Goal: Information Seeking & Learning: Learn about a topic

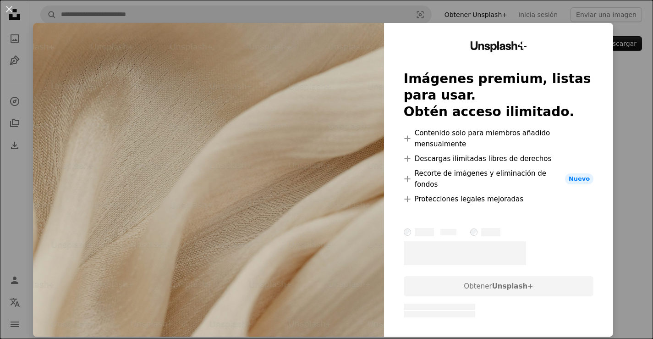
scroll to position [662, 0]
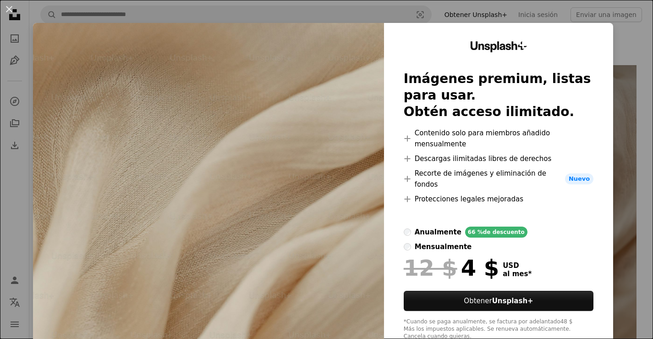
click at [624, 52] on div "An X shape Unsplash+ Imágenes premium, listas para usar. Obtén acceso ilimitado…" at bounding box center [326, 169] width 653 height 339
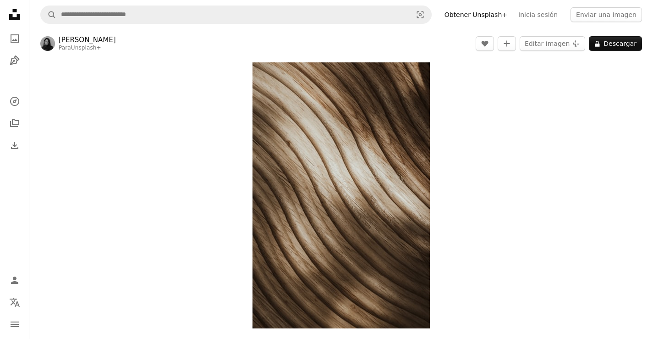
scroll to position [5, 0]
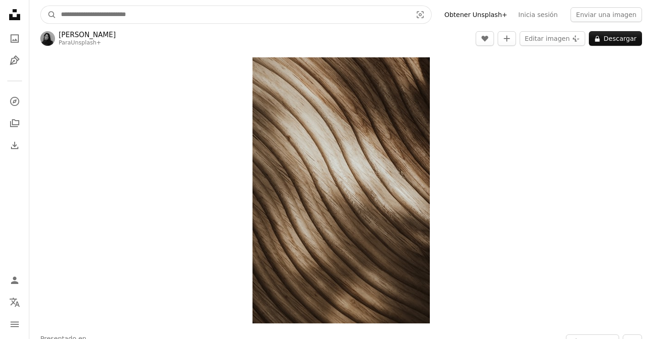
click at [234, 13] on input "Encuentra imágenes en todo el sitio" at bounding box center [232, 14] width 353 height 17
type input "**********"
click at [49, 15] on button "A magnifying glass" at bounding box center [49, 14] width 16 height 17
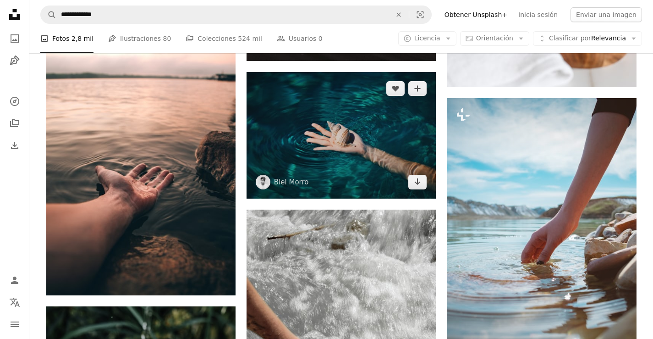
scroll to position [958, 0]
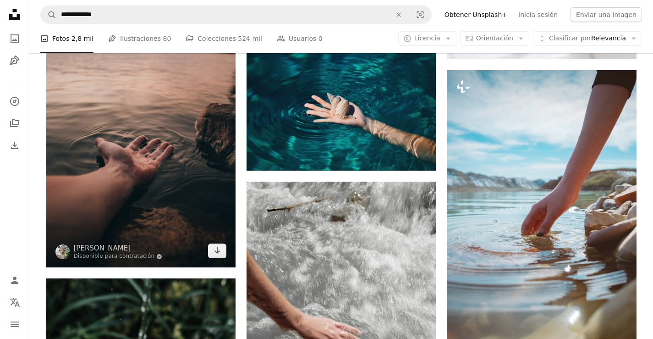
click at [90, 163] on img at bounding box center [140, 125] width 189 height 284
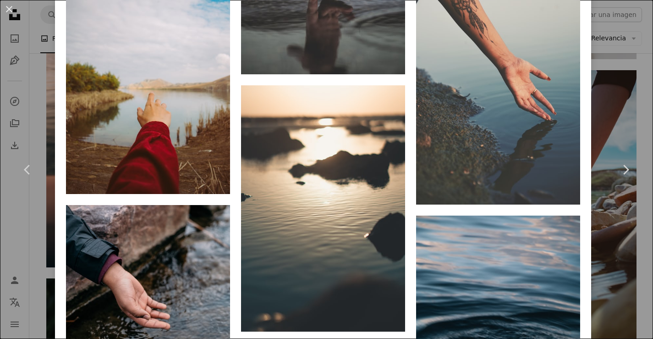
scroll to position [893, 0]
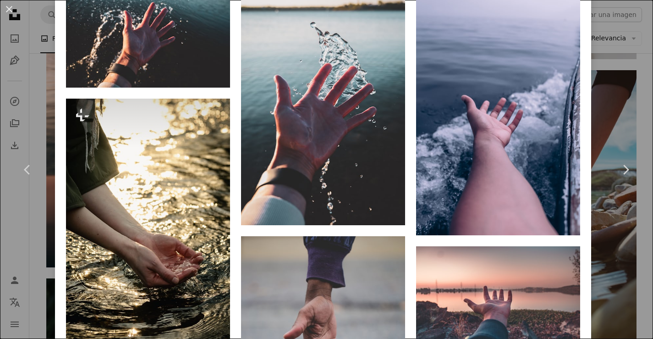
click at [625, 112] on div "An X shape Chevron left Chevron right [PERSON_NAME] Disponible para contratació…" at bounding box center [326, 169] width 653 height 339
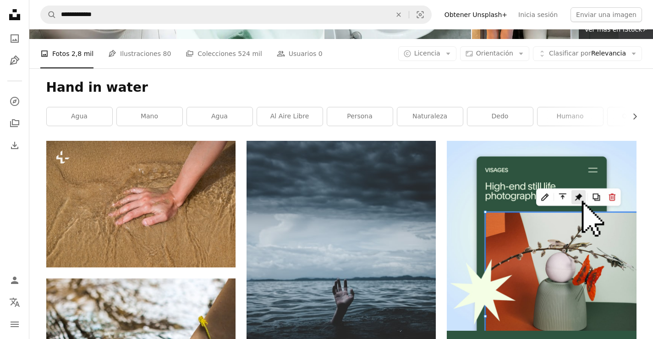
scroll to position [88, 0]
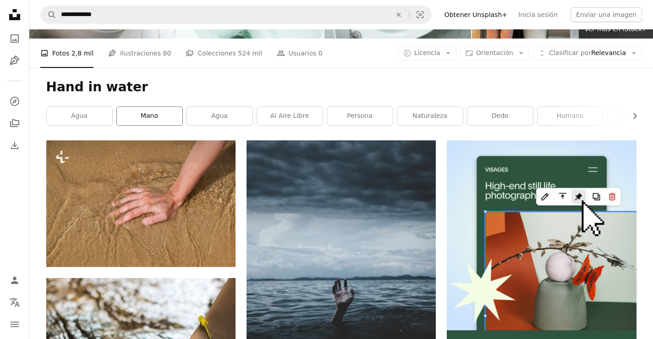
click at [152, 121] on link "mano" at bounding box center [150, 116] width 66 height 18
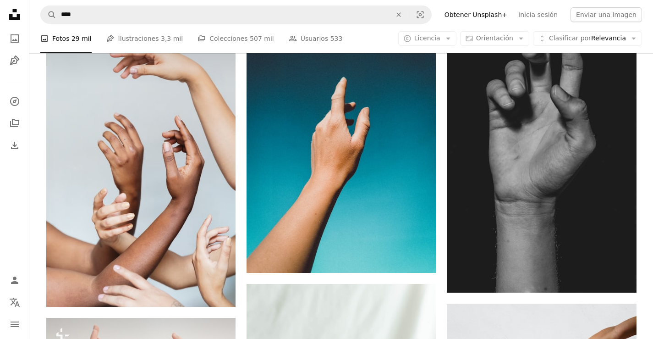
scroll to position [508, 0]
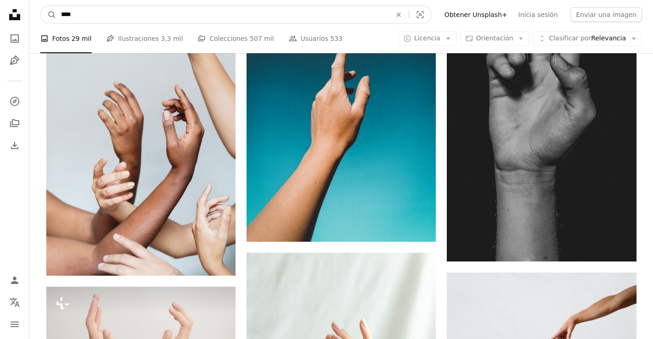
drag, startPoint x: 80, startPoint y: 14, endPoint x: 0, endPoint y: 17, distance: 80.3
type input "******"
click at [49, 15] on button "A magnifying glass" at bounding box center [49, 14] width 16 height 17
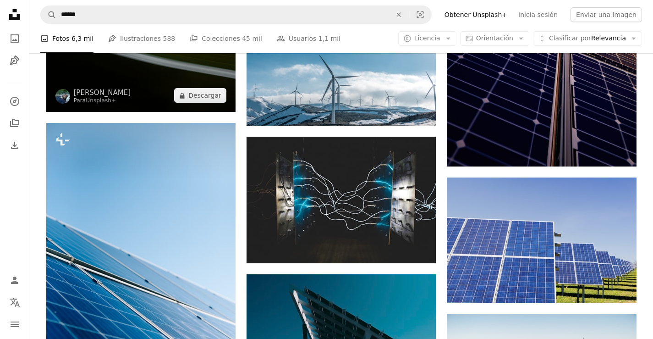
scroll to position [756, 0]
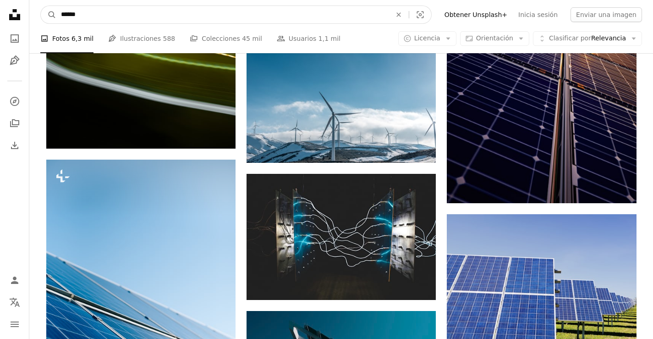
click at [98, 17] on input "******" at bounding box center [222, 14] width 332 height 17
type input "*"
type input "**********"
click at [49, 15] on button "A magnifying glass" at bounding box center [49, 14] width 16 height 17
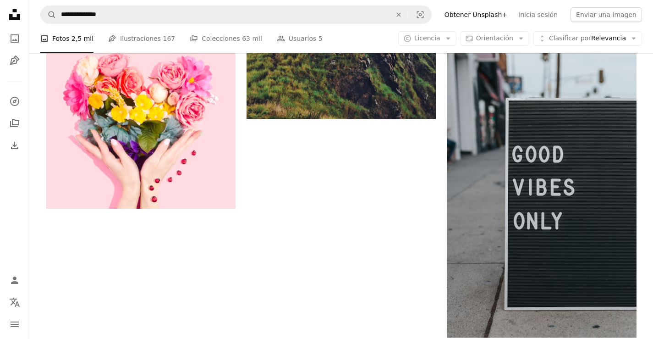
scroll to position [1495, 0]
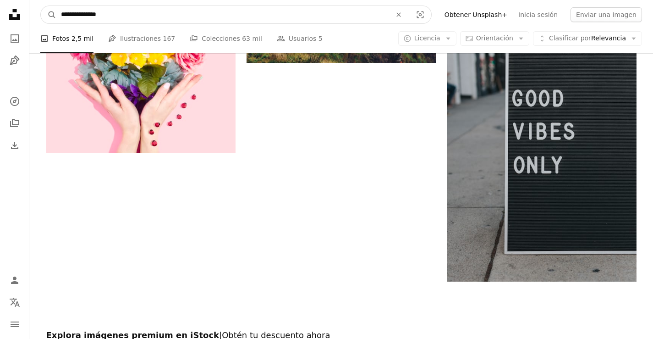
drag, startPoint x: 118, startPoint y: 18, endPoint x: 0, endPoint y: 16, distance: 117.8
type input "**********"
click at [49, 15] on button "A magnifying glass" at bounding box center [49, 14] width 16 height 17
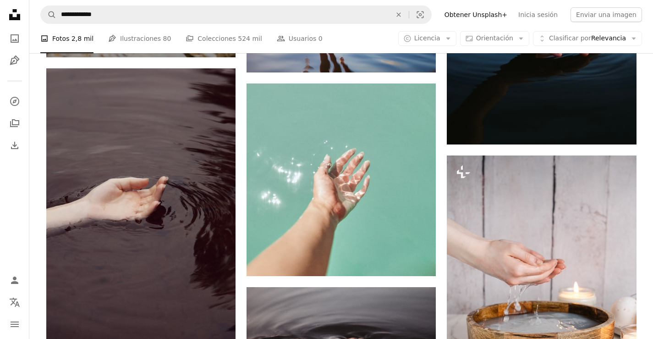
scroll to position [580, 0]
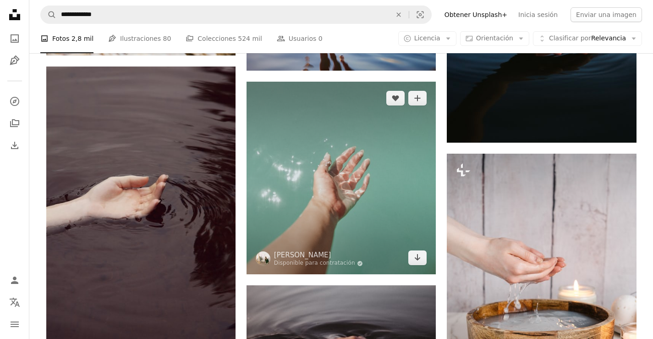
click at [282, 132] on img at bounding box center [341, 178] width 189 height 193
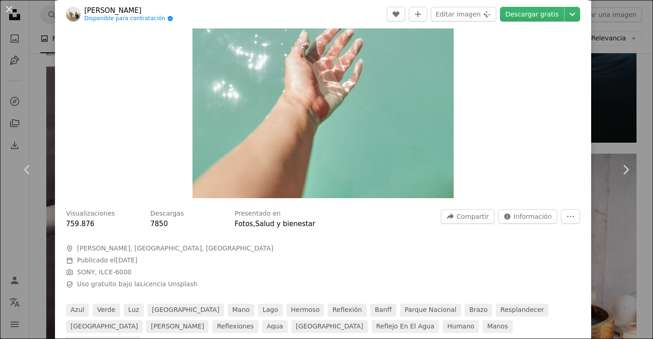
scroll to position [44, 0]
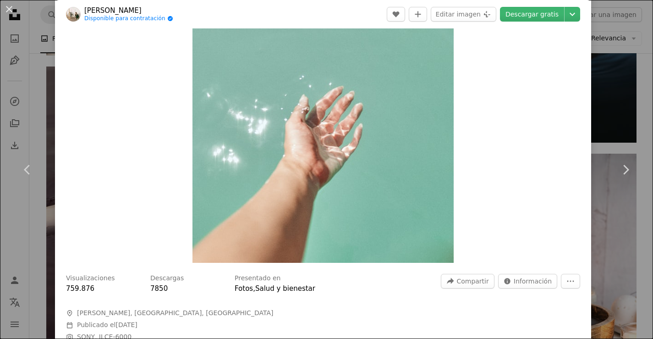
click at [625, 57] on div "An X shape Chevron left Chevron right [PERSON_NAME] Disponible para contratació…" at bounding box center [326, 169] width 653 height 339
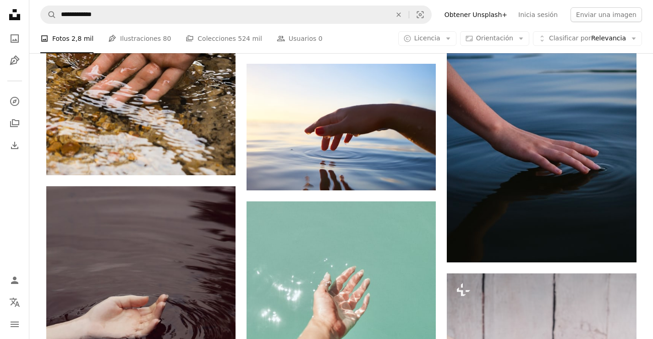
scroll to position [380, 0]
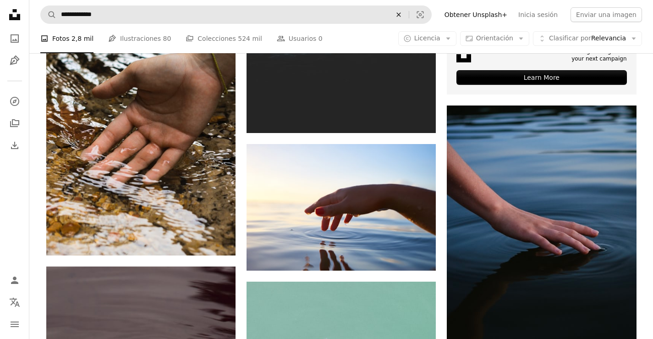
click at [408, 17] on icon "An X shape" at bounding box center [399, 14] width 20 height 7
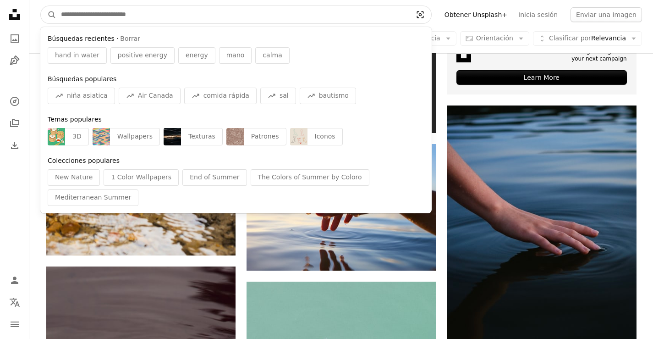
click at [431, 16] on icon "Visual search" at bounding box center [420, 14] width 22 height 9
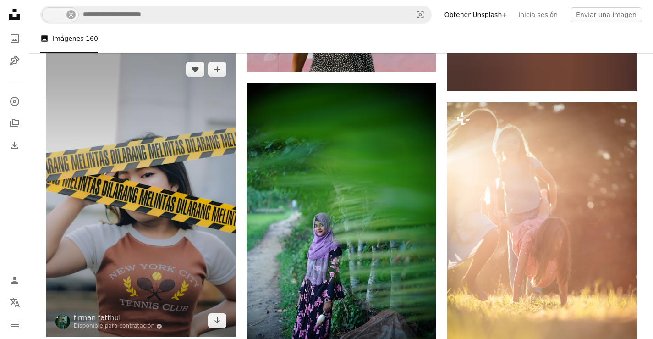
scroll to position [3044, 0]
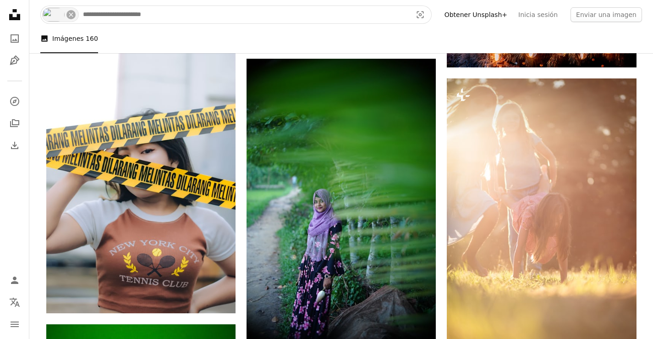
click at [158, 16] on input "Encuentra imágenes en todo el sitio" at bounding box center [243, 14] width 331 height 17
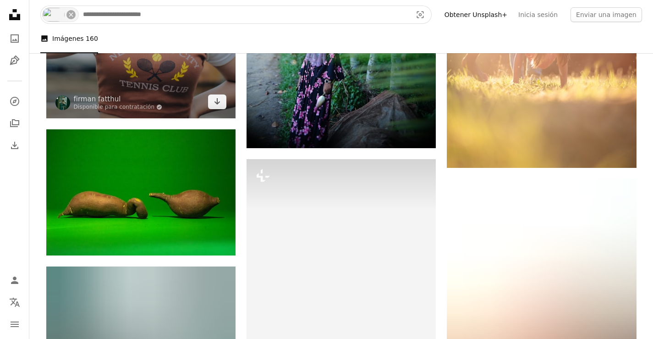
scroll to position [3300, 0]
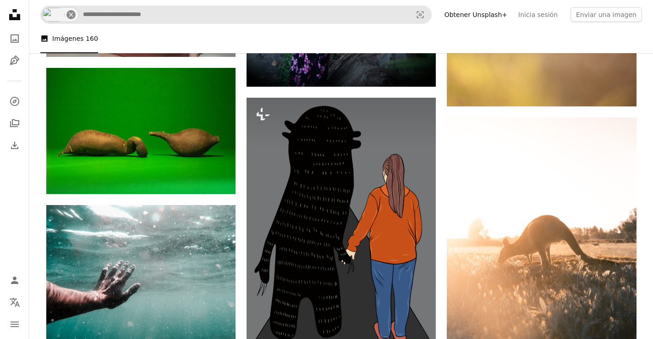
click at [72, 18] on icon "An X shape" at bounding box center [70, 14] width 7 height 7
